Goal: Check status: Check status

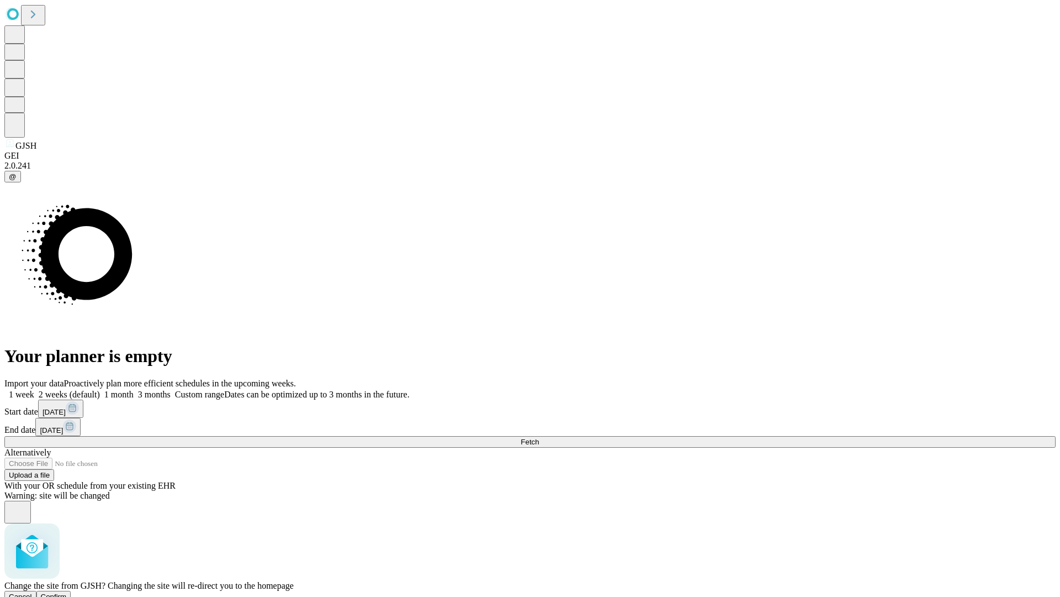
click at [67, 592] on span "Confirm" at bounding box center [54, 596] width 26 height 8
click at [34, 389] on label "1 week" at bounding box center [19, 393] width 30 height 9
click at [539, 437] on span "Fetch" at bounding box center [530, 441] width 18 height 8
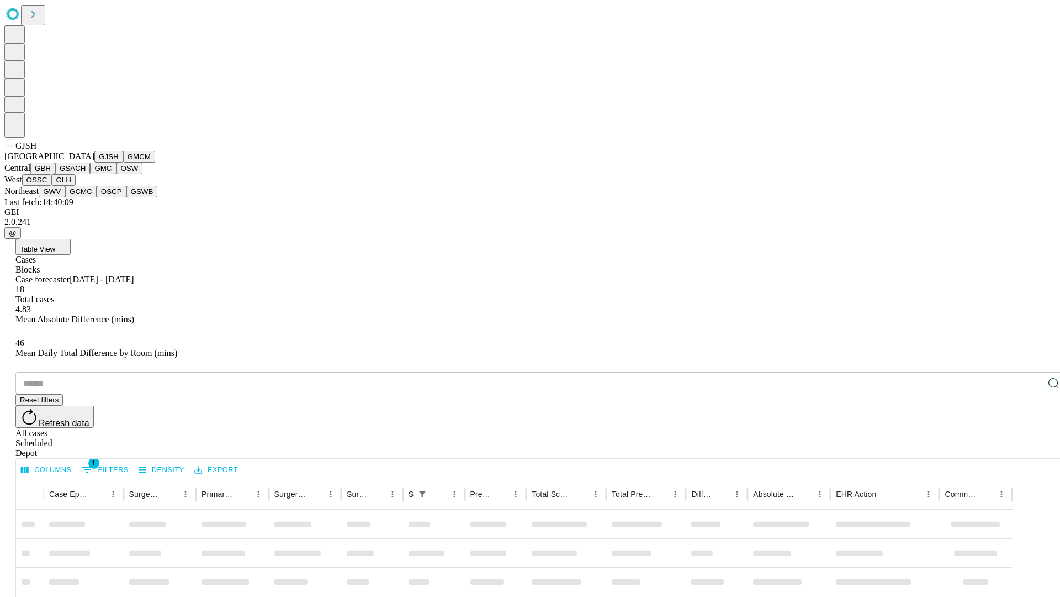
click at [123, 162] on button "GMCM" at bounding box center [139, 157] width 32 height 12
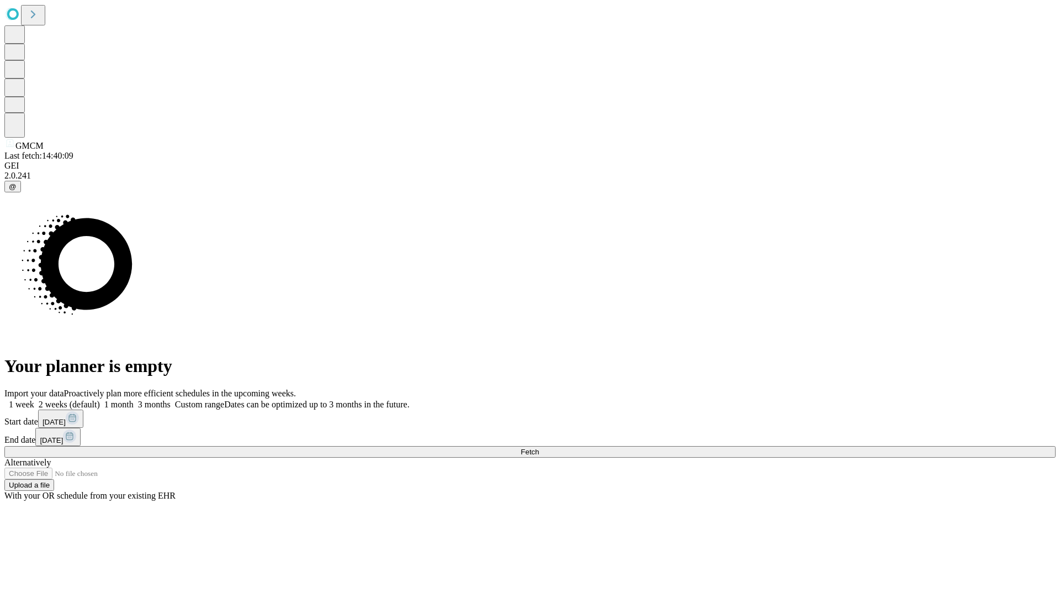
click at [539, 447] on span "Fetch" at bounding box center [530, 451] width 18 height 8
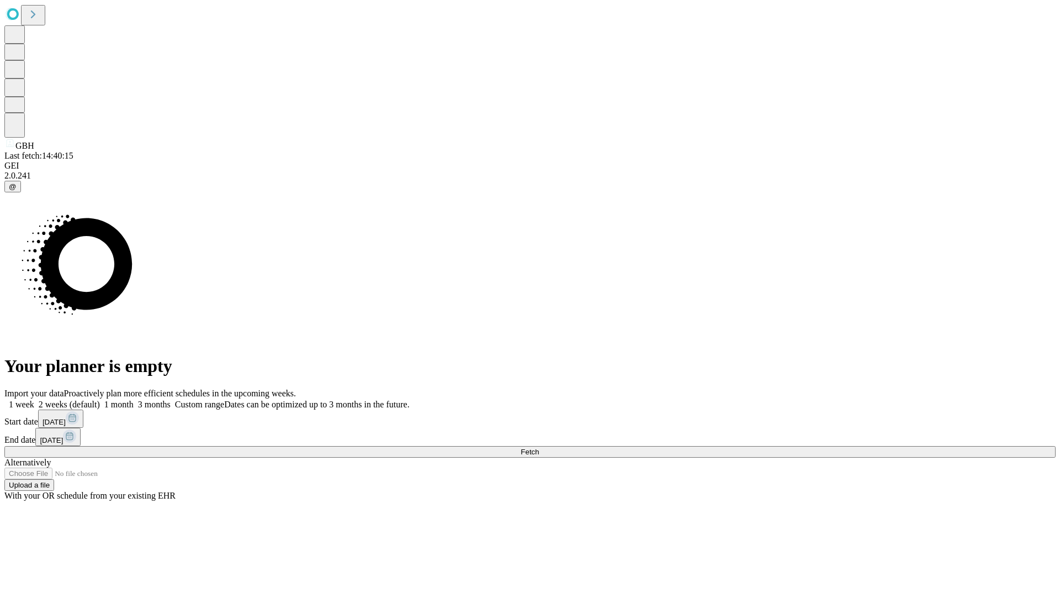
click at [539, 447] on span "Fetch" at bounding box center [530, 451] width 18 height 8
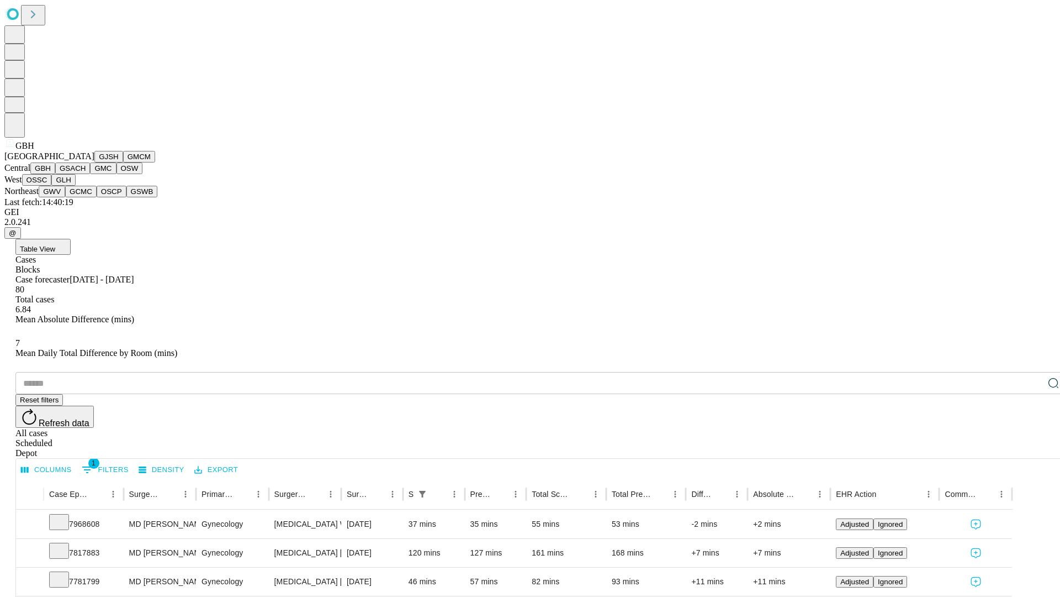
click at [86, 174] on button "GSACH" at bounding box center [72, 168] width 35 height 12
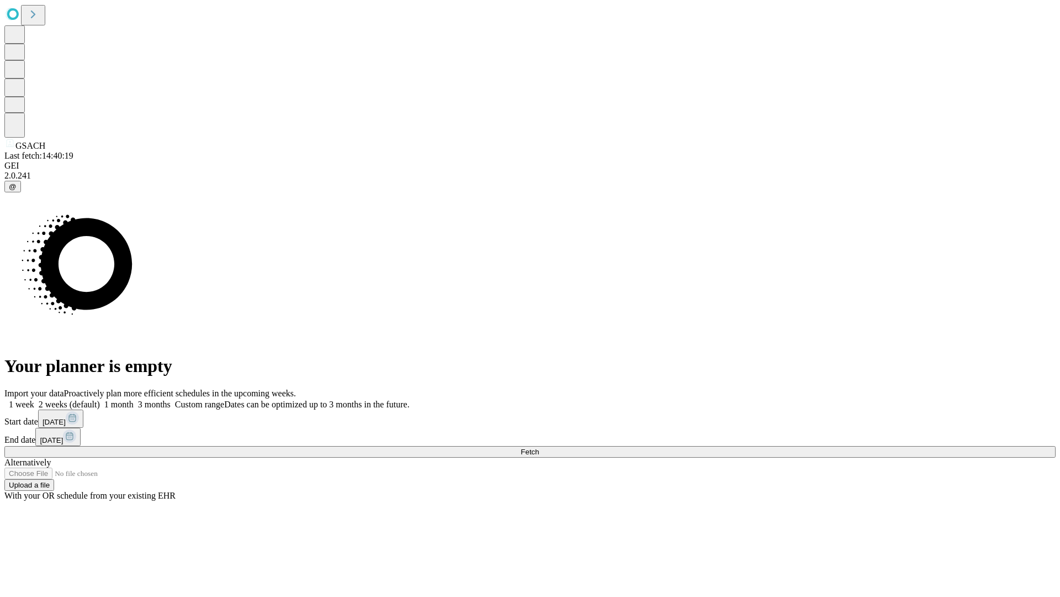
click at [34, 399] on label "1 week" at bounding box center [19, 403] width 30 height 9
click at [539, 447] on span "Fetch" at bounding box center [530, 451] width 18 height 8
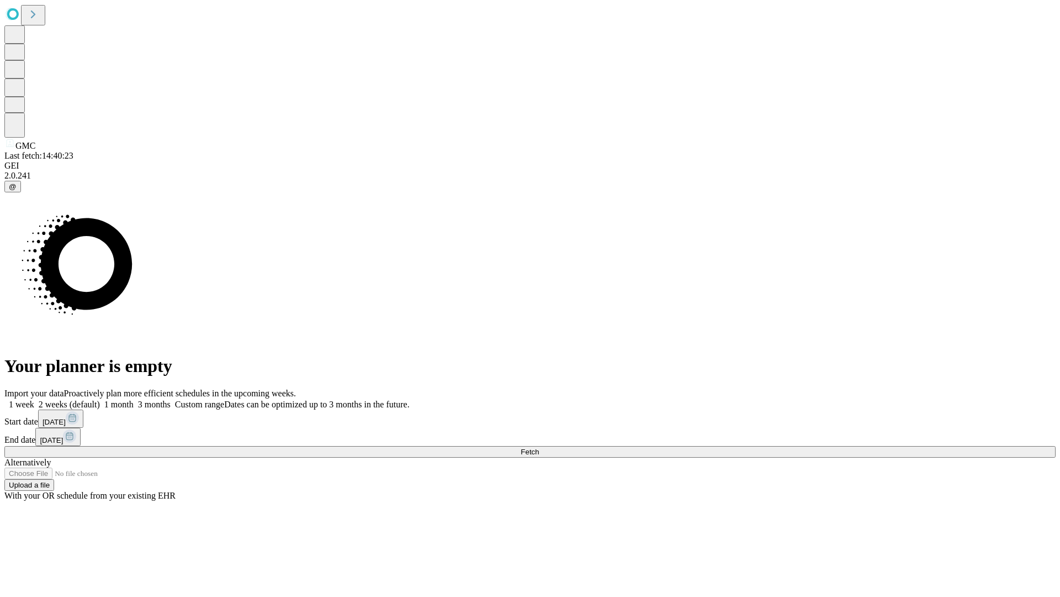
click at [34, 399] on label "1 week" at bounding box center [19, 403] width 30 height 9
click at [539, 447] on span "Fetch" at bounding box center [530, 451] width 18 height 8
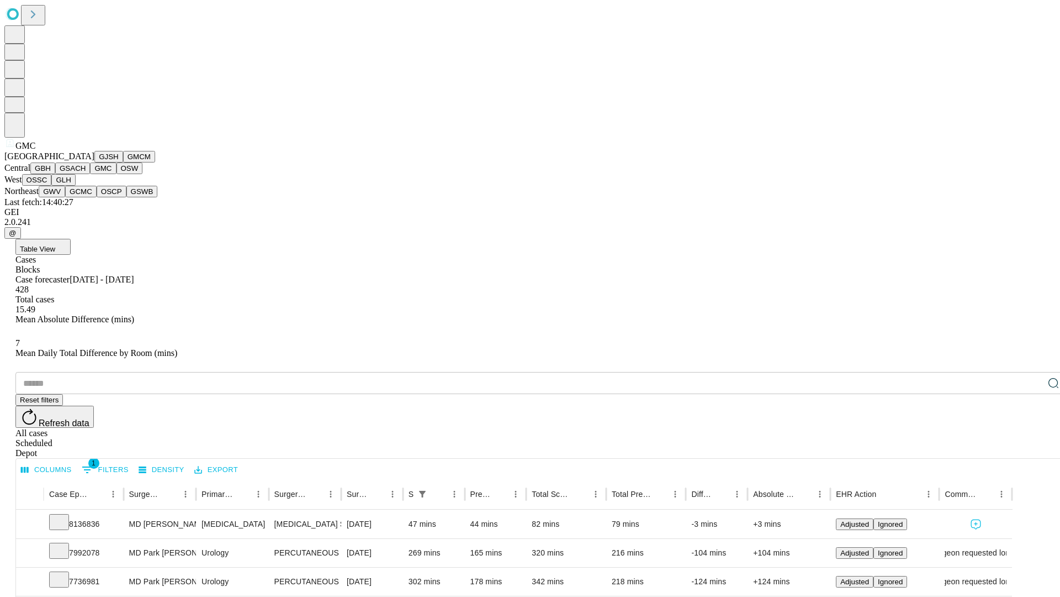
click at [117, 174] on button "OSW" at bounding box center [130, 168] width 27 height 12
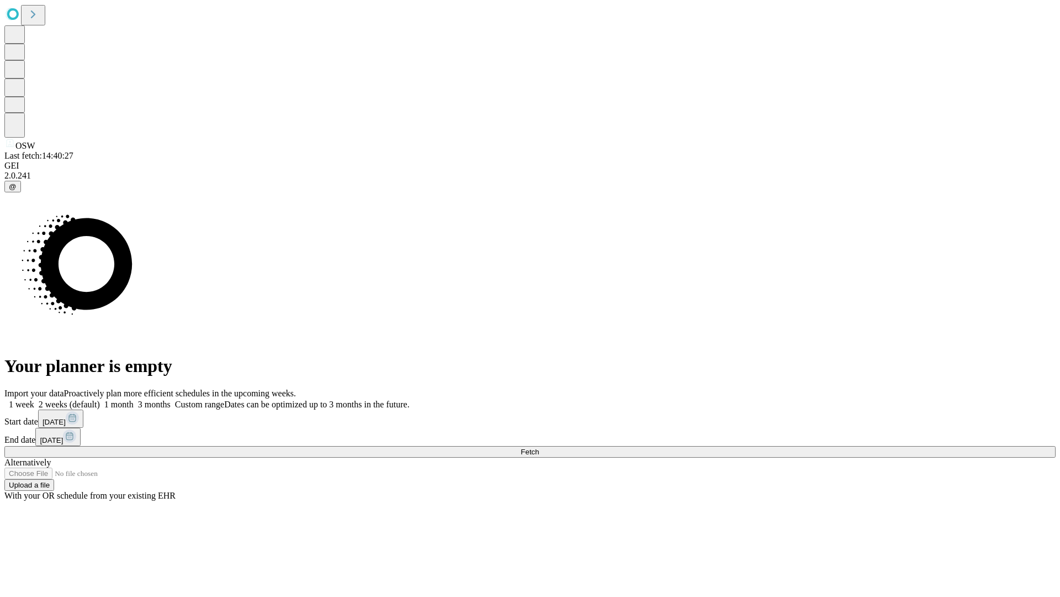
click at [34, 399] on label "1 week" at bounding box center [19, 403] width 30 height 9
click at [539, 447] on span "Fetch" at bounding box center [530, 451] width 18 height 8
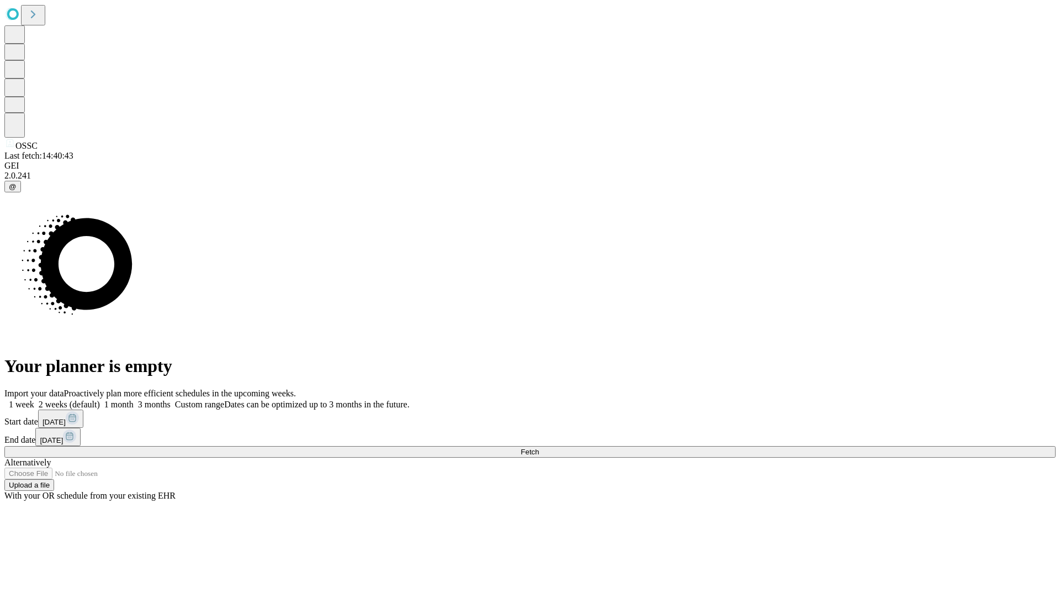
click at [34, 399] on label "1 week" at bounding box center [19, 403] width 30 height 9
click at [539, 447] on span "Fetch" at bounding box center [530, 451] width 18 height 8
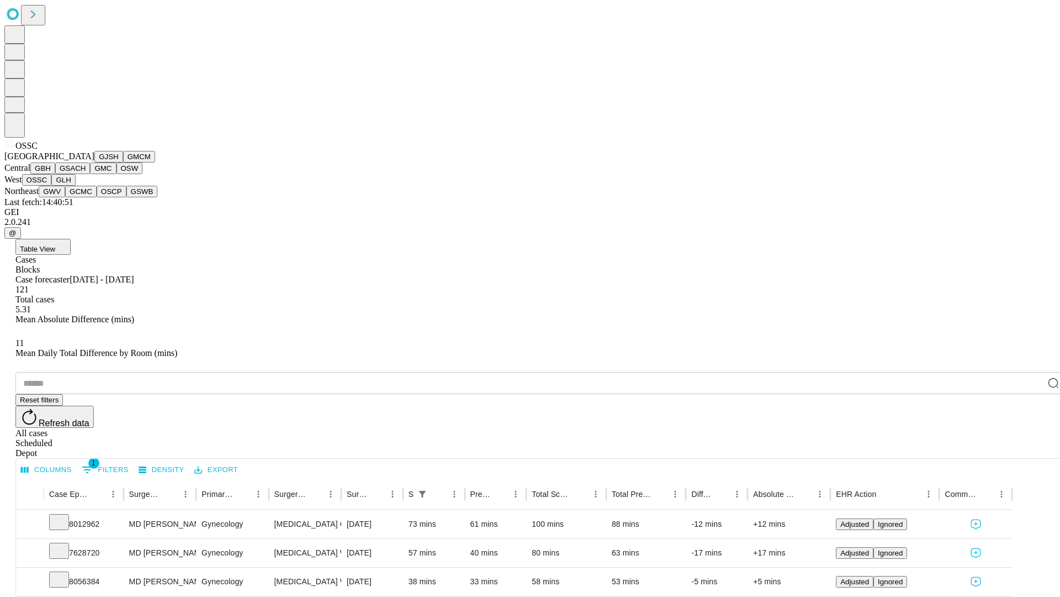
click at [75, 186] on button "GLH" at bounding box center [63, 180] width 24 height 12
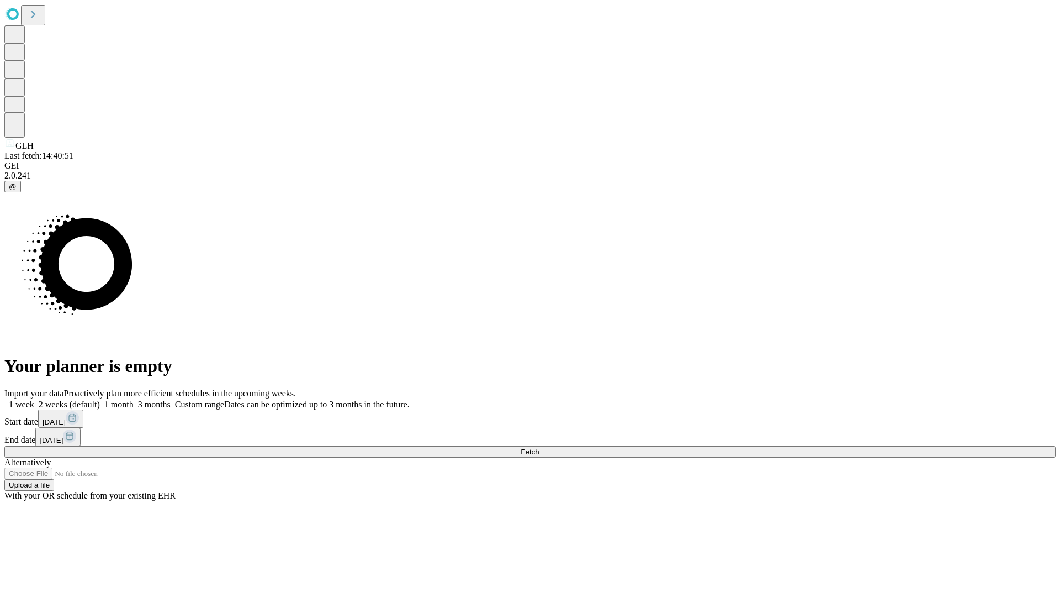
click at [34, 399] on label "1 week" at bounding box center [19, 403] width 30 height 9
click at [539, 447] on span "Fetch" at bounding box center [530, 451] width 18 height 8
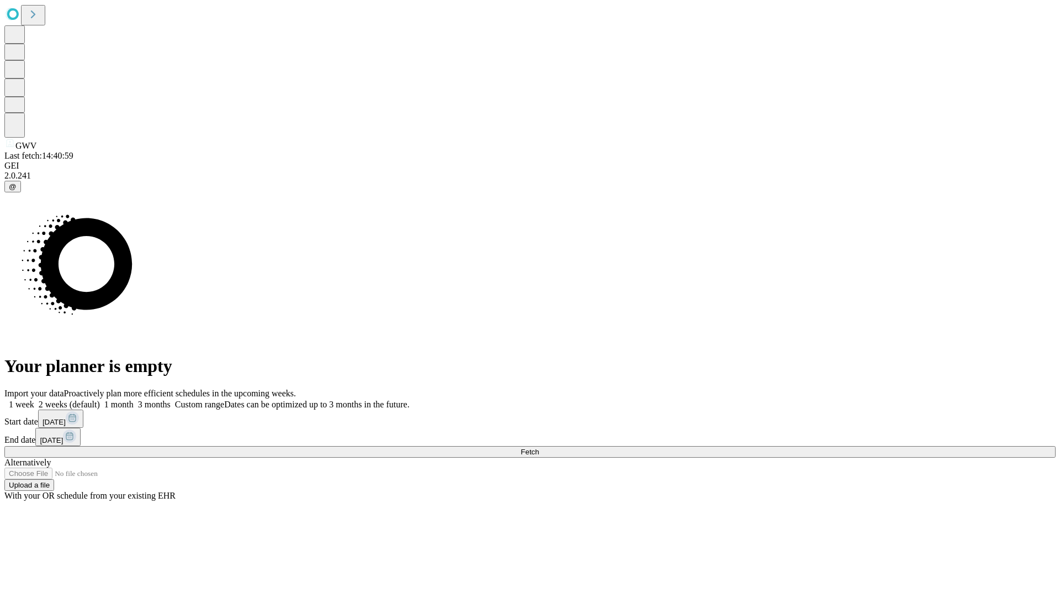
click at [34, 399] on label "1 week" at bounding box center [19, 403] width 30 height 9
click at [539, 447] on span "Fetch" at bounding box center [530, 451] width 18 height 8
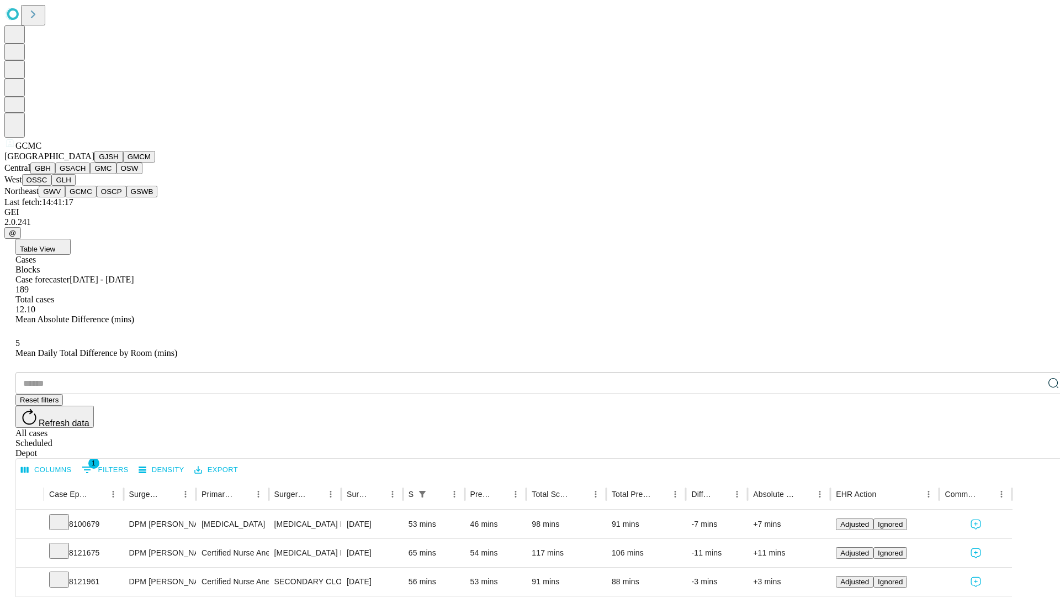
click at [97, 197] on button "OSCP" at bounding box center [112, 192] width 30 height 12
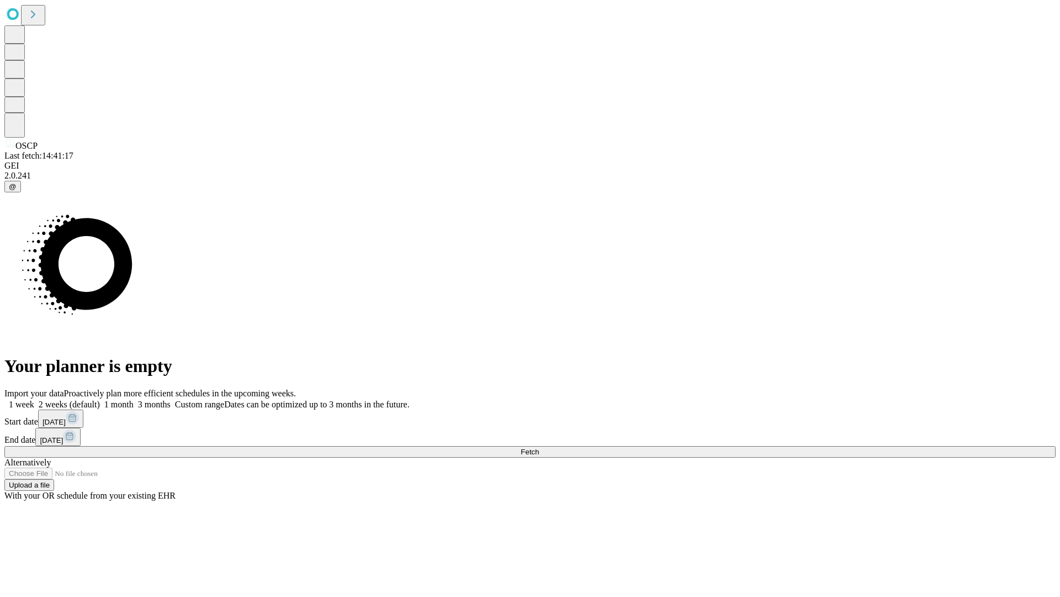
click at [34, 399] on label "1 week" at bounding box center [19, 403] width 30 height 9
click at [539, 447] on span "Fetch" at bounding box center [530, 451] width 18 height 8
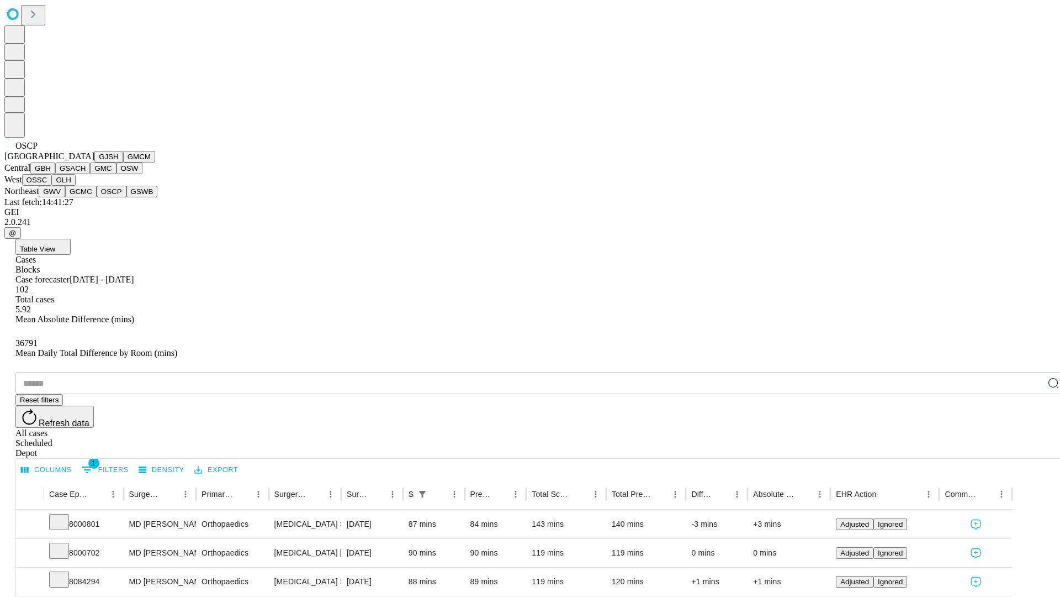
click at [126, 197] on button "GSWB" at bounding box center [141, 192] width 31 height 12
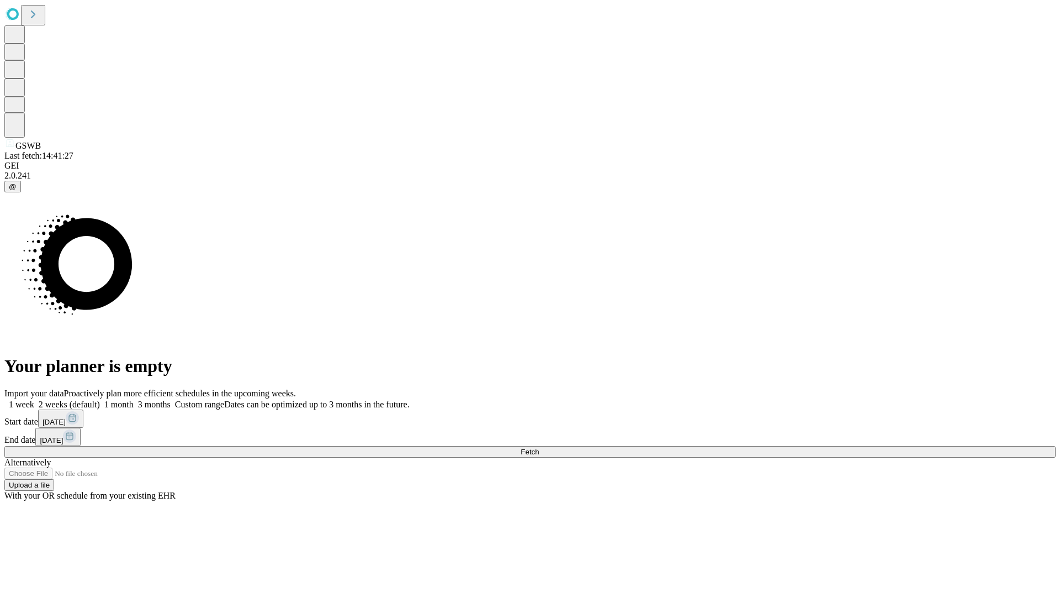
click at [34, 399] on label "1 week" at bounding box center [19, 403] width 30 height 9
click at [539, 447] on span "Fetch" at bounding box center [530, 451] width 18 height 8
